Goal: Transaction & Acquisition: Purchase product/service

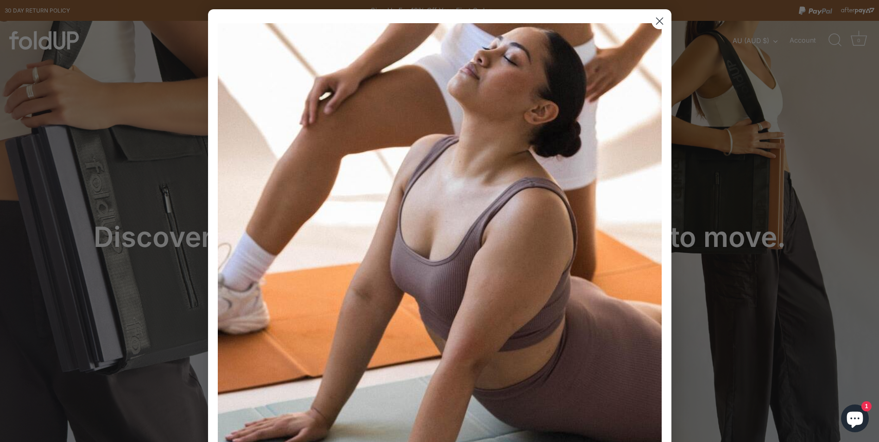
click at [661, 24] on circle "Close dialog" at bounding box center [658, 20] width 15 height 15
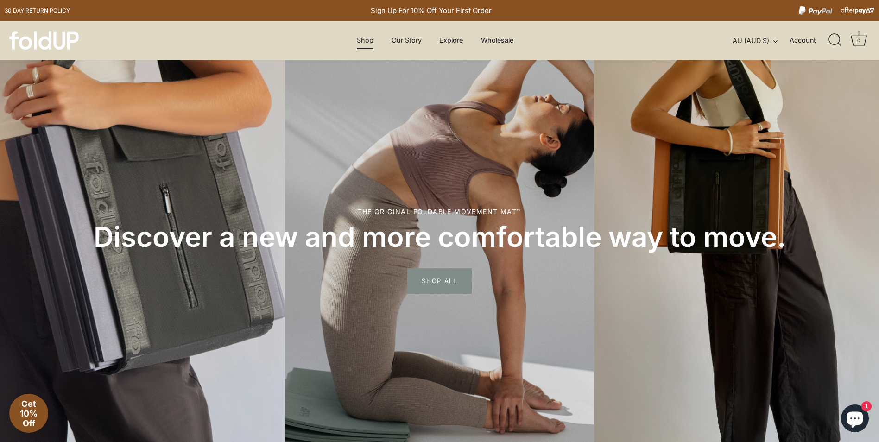
click at [367, 39] on link "Shop" at bounding box center [365, 40] width 33 height 18
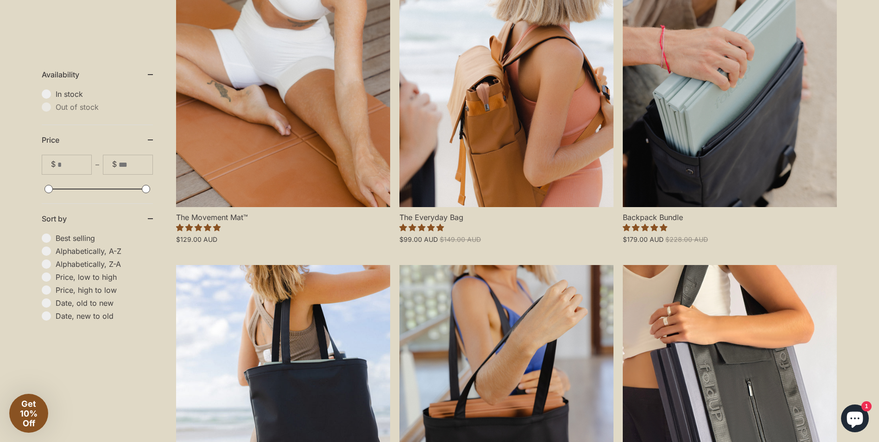
scroll to position [324, 0]
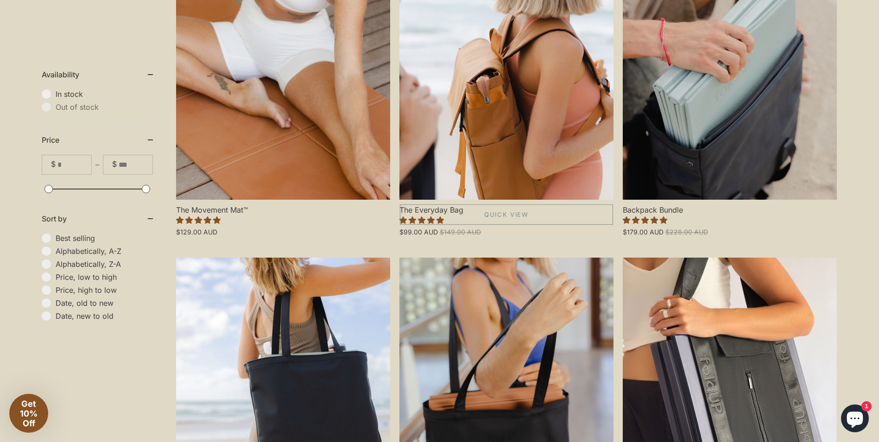
click at [491, 120] on link "The Everyday Bag" at bounding box center [506, 71] width 214 height 257
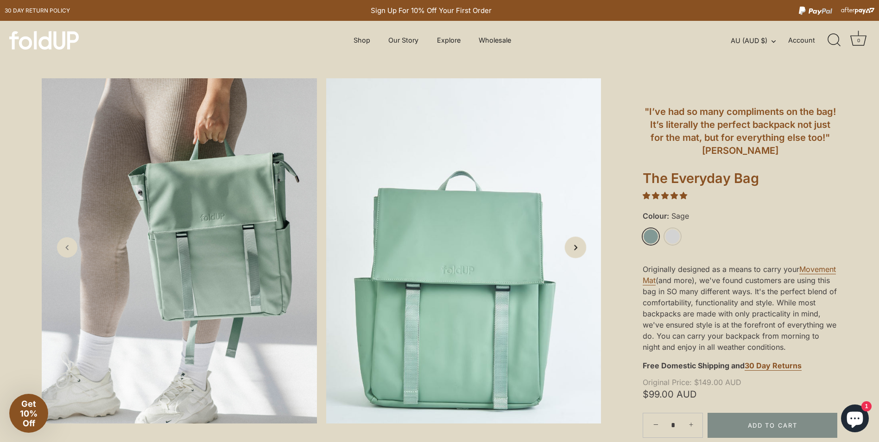
click at [581, 248] on link "Next slide" at bounding box center [576, 247] width 22 height 22
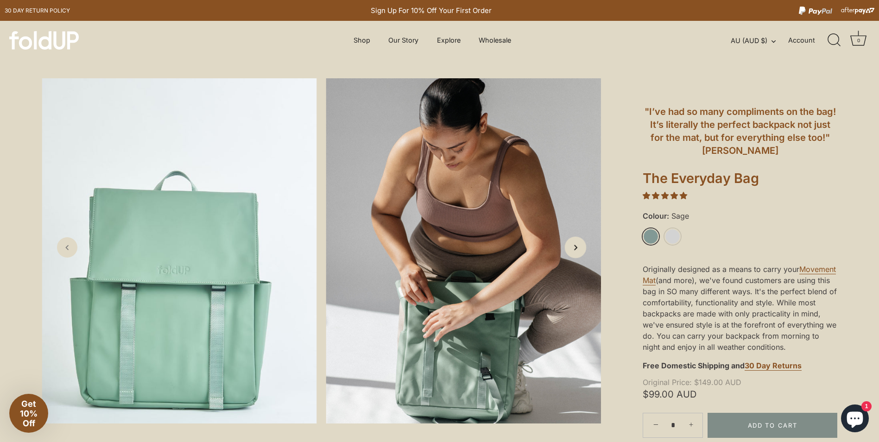
click at [581, 248] on link "Next slide" at bounding box center [576, 247] width 22 height 22
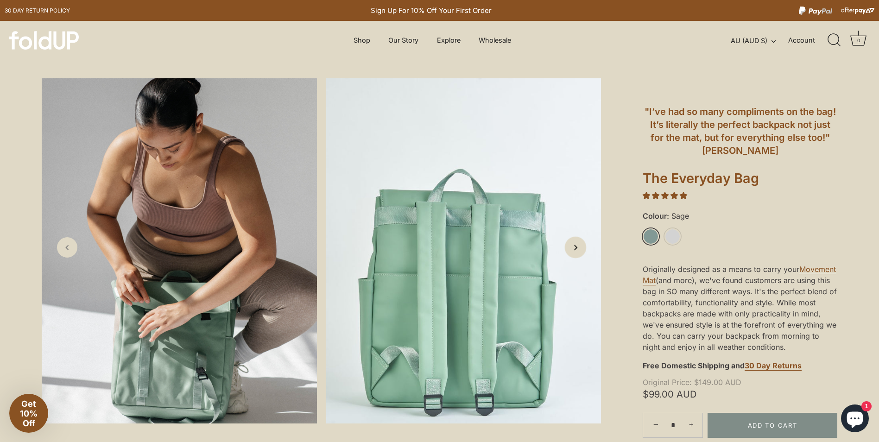
click at [581, 248] on link "Next slide" at bounding box center [576, 247] width 22 height 22
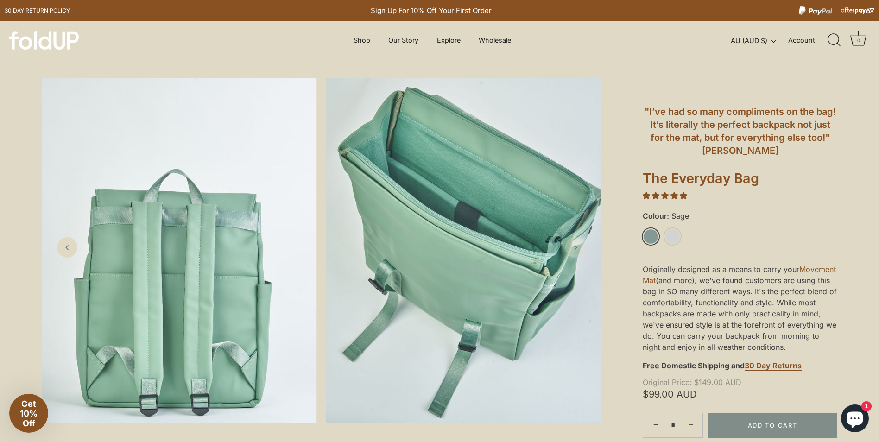
click at [581, 248] on link "Next slide" at bounding box center [575, 247] width 20 height 20
click at [61, 247] on link "Previous slide" at bounding box center [68, 247] width 22 height 22
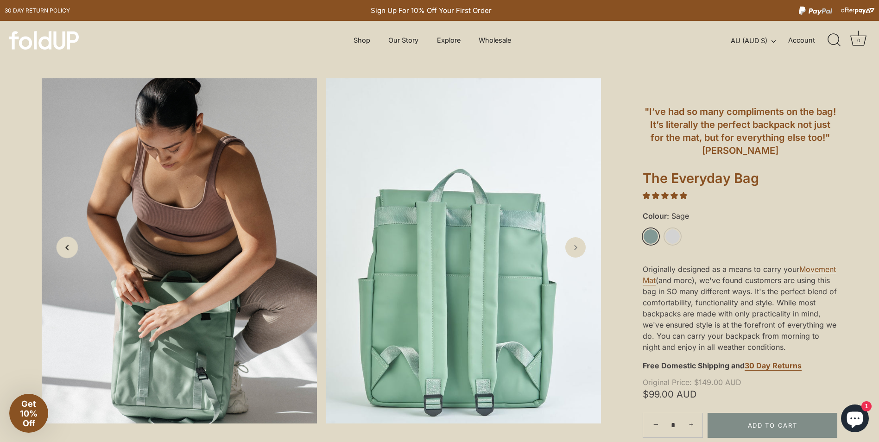
click at [61, 247] on link "Previous slide" at bounding box center [68, 247] width 22 height 22
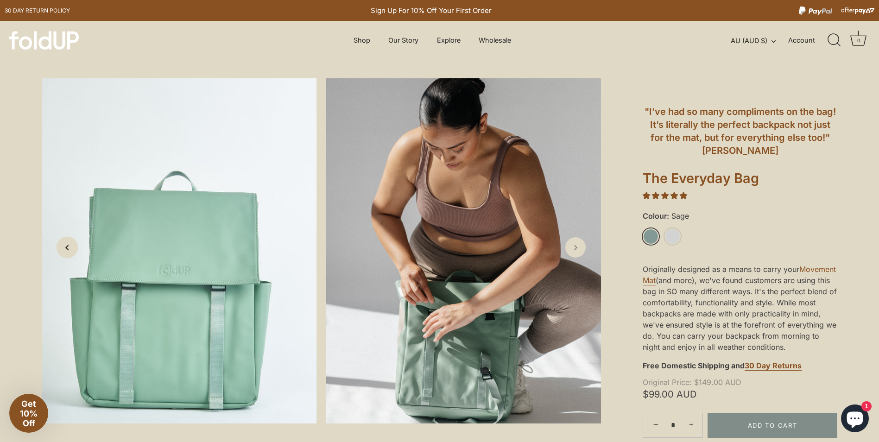
click at [61, 247] on link "Previous slide" at bounding box center [68, 247] width 22 height 22
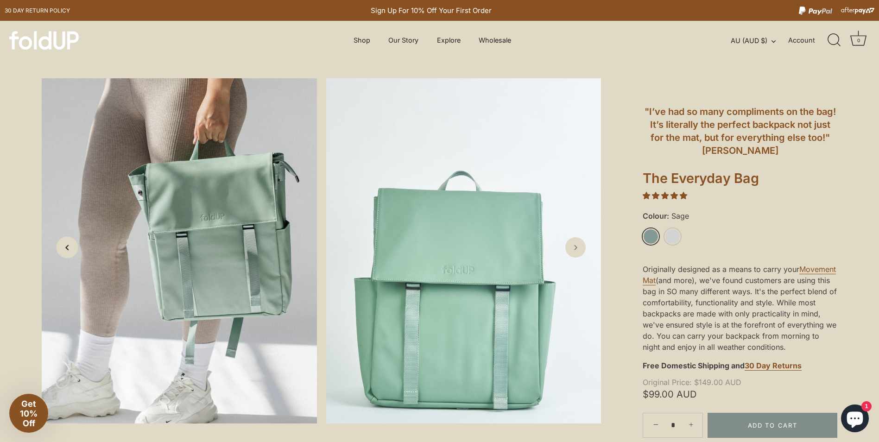
click at [61, 247] on link "Previous slide" at bounding box center [68, 247] width 22 height 22
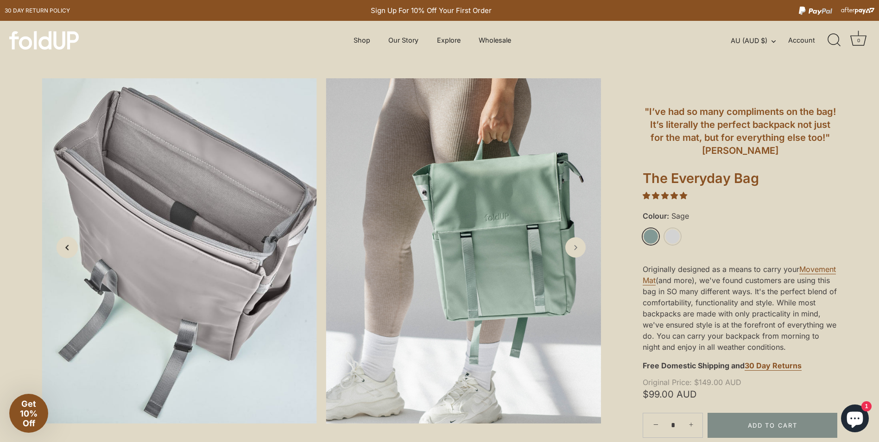
click at [61, 247] on link "Previous slide" at bounding box center [68, 247] width 22 height 22
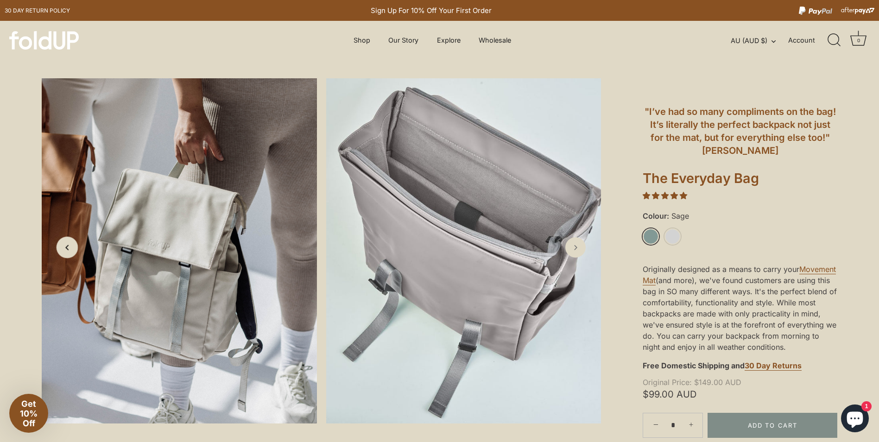
click at [61, 247] on link "Previous slide" at bounding box center [68, 247] width 22 height 22
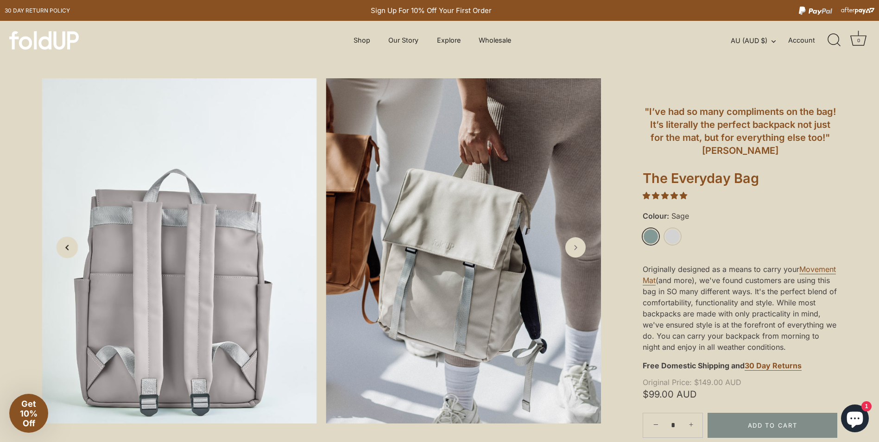
click at [61, 247] on link "Previous slide" at bounding box center [68, 247] width 22 height 22
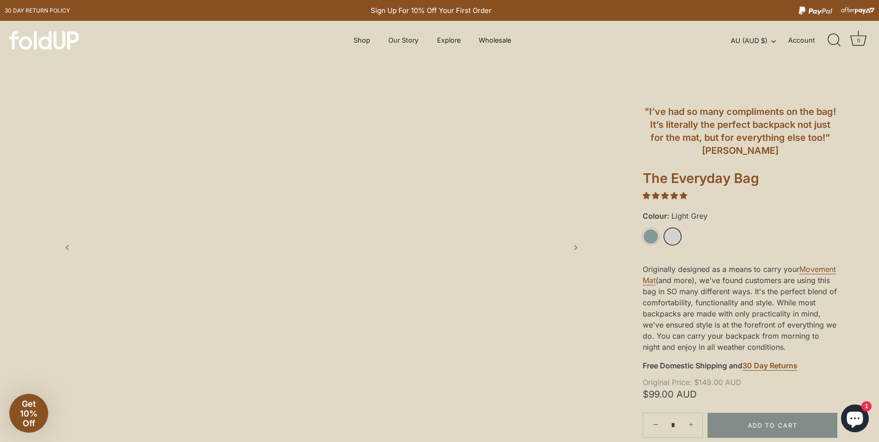
click at [678, 230] on li "Light Grey" at bounding box center [675, 236] width 22 height 17
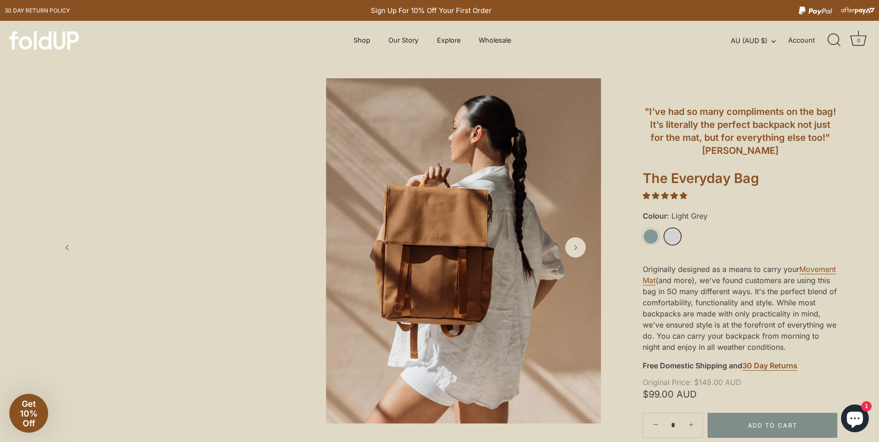
click at [668, 239] on link "Light Grey" at bounding box center [672, 236] width 16 height 16
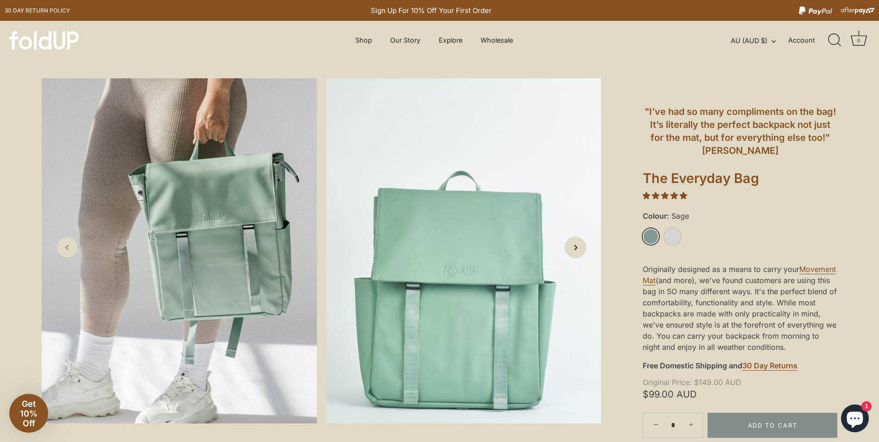
click at [575, 251] on icon "Next slide" at bounding box center [575, 247] width 10 height 10
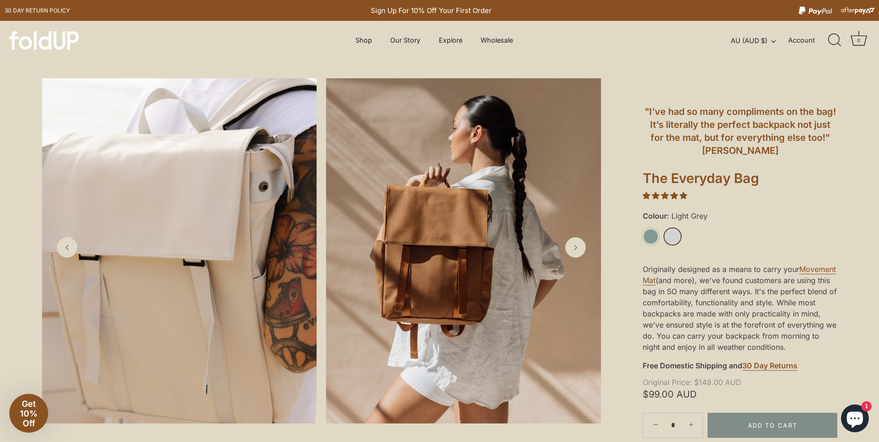
click at [665, 237] on link "Light Grey" at bounding box center [672, 236] width 16 height 16
